Goal: Information Seeking & Learning: Learn about a topic

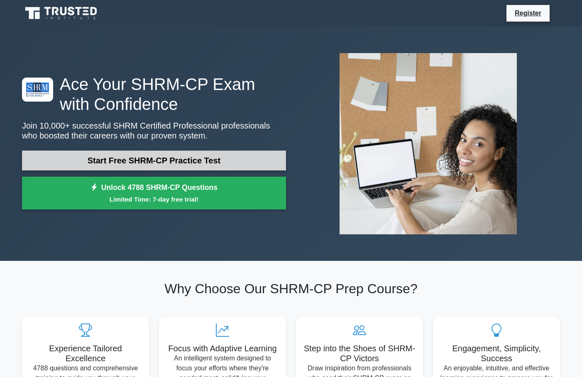
click at [178, 161] on link "Start Free SHRM-CP Practice Test" at bounding box center [154, 161] width 264 height 20
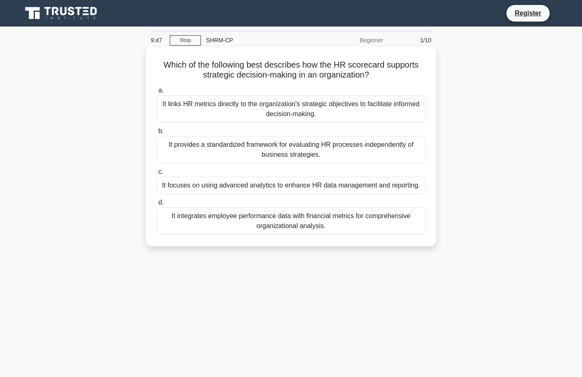
click at [226, 136] on label "b. It provides a standardized framework for evaluating HR processes independent…" at bounding box center [290, 144] width 269 height 37
click at [156, 134] on input "b. It provides a standardized framework for evaluating HR processes independent…" at bounding box center [156, 131] width 0 height 5
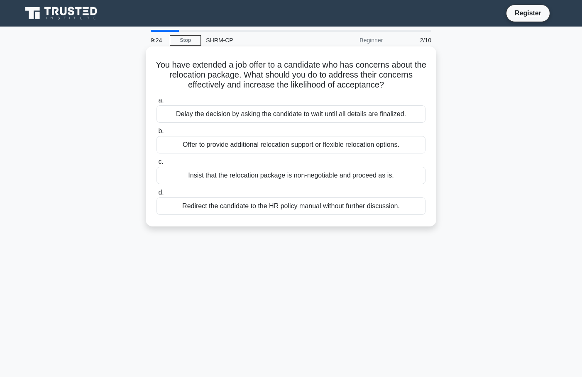
click at [224, 142] on div "Offer to provide additional relocation support or flexible relocation options." at bounding box center [290, 144] width 269 height 17
click at [156, 134] on input "b. Offer to provide additional relocation support or flexible relocation option…" at bounding box center [156, 131] width 0 height 5
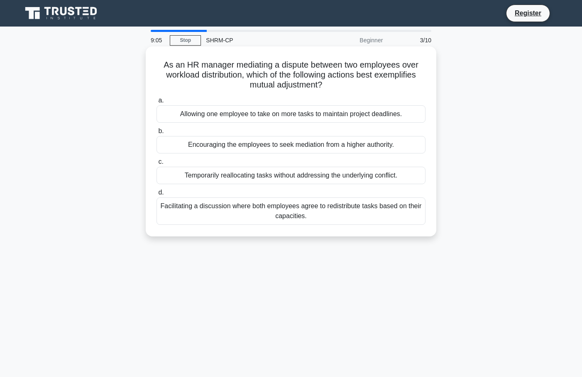
click at [229, 210] on div "Facilitating a discussion where both employees agree to redistribute tasks base…" at bounding box center [290, 210] width 269 height 27
click at [156, 195] on input "d. Facilitating a discussion where both employees agree to redistribute tasks b…" at bounding box center [156, 192] width 0 height 5
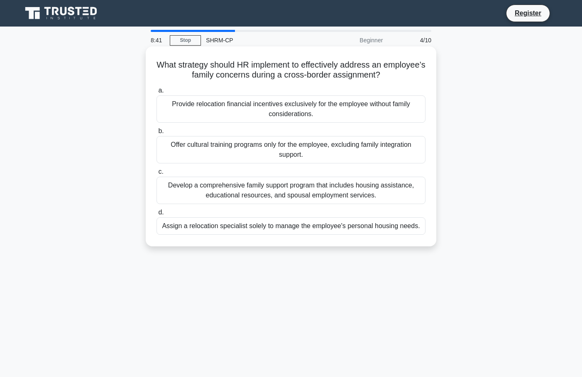
click at [239, 195] on div "Develop a comprehensive family support program that includes housing assistance…" at bounding box center [290, 190] width 269 height 27
click at [156, 175] on input "c. Develop a comprehensive family support program that includes housing assista…" at bounding box center [156, 171] width 0 height 5
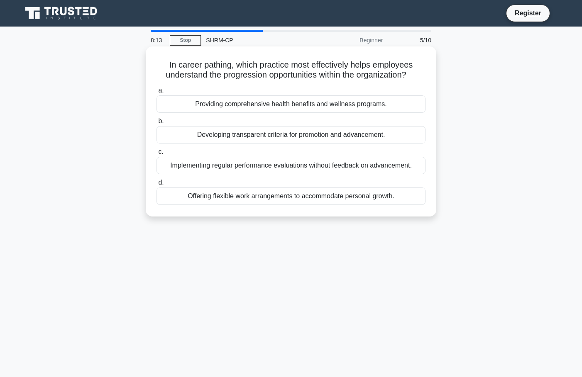
click at [266, 135] on div "Developing transparent criteria for promotion and advancement." at bounding box center [290, 134] width 269 height 17
click at [156, 124] on input "b. Developing transparent criteria for promotion and advancement." at bounding box center [156, 121] width 0 height 5
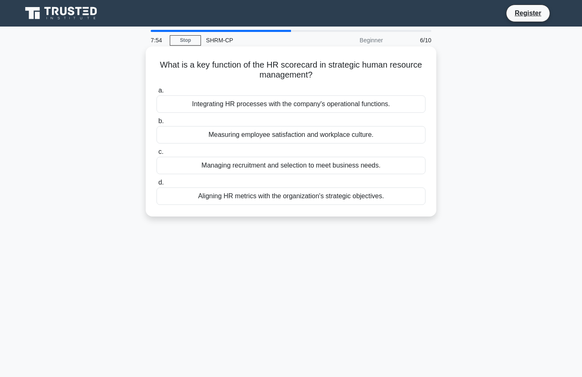
click at [252, 165] on div "Managing recruitment and selection to meet business needs." at bounding box center [290, 165] width 269 height 17
click at [156, 155] on input "c. Managing recruitment and selection to meet business needs." at bounding box center [156, 151] width 0 height 5
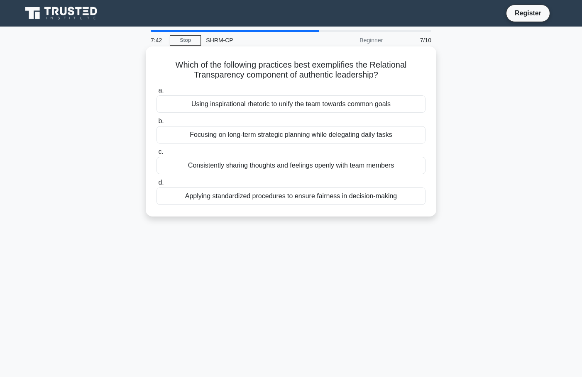
click at [256, 142] on div "Focusing on long-term strategic planning while delegating daily tasks" at bounding box center [290, 134] width 269 height 17
click at [156, 124] on input "b. Focusing on long-term strategic planning while delegating daily tasks" at bounding box center [156, 121] width 0 height 5
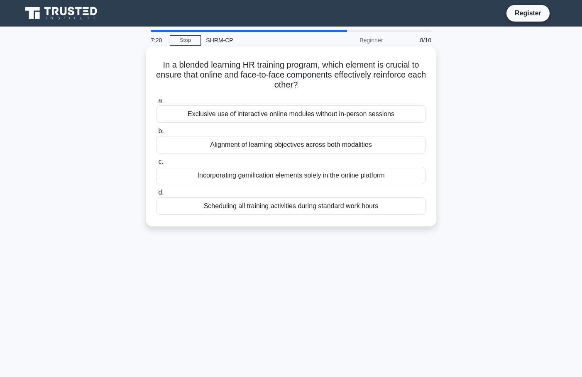
click at [248, 142] on div "Alignment of learning objectives across both modalities" at bounding box center [290, 144] width 269 height 17
click at [156, 134] on input "b. Alignment of learning objectives across both modalities" at bounding box center [156, 131] width 0 height 5
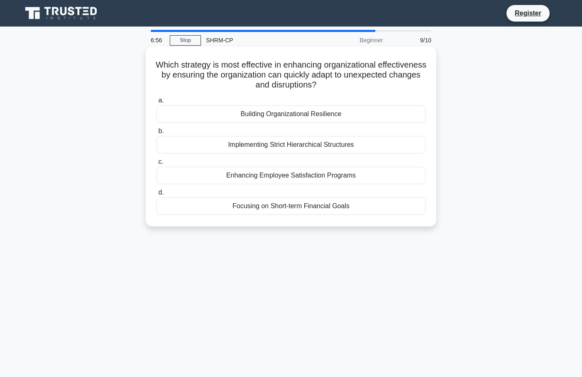
click at [255, 116] on div "Building Organizational Resilience" at bounding box center [290, 113] width 269 height 17
click at [156, 103] on input "a. Building Organizational Resilience" at bounding box center [156, 100] width 0 height 5
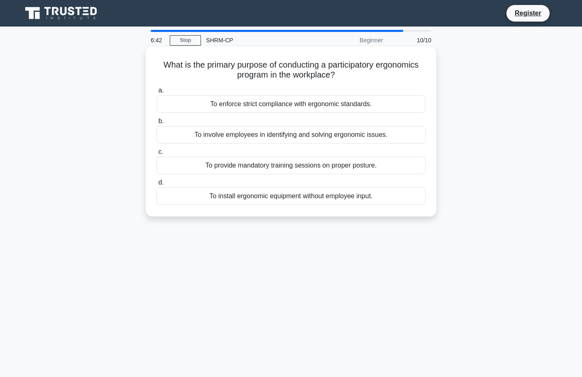
click at [249, 132] on div "To involve employees in identifying and solving ergonomic issues." at bounding box center [290, 134] width 269 height 17
click at [156, 124] on input "b. To involve employees in identifying and solving ergonomic issues." at bounding box center [156, 121] width 0 height 5
